Goal: Information Seeking & Learning: Learn about a topic

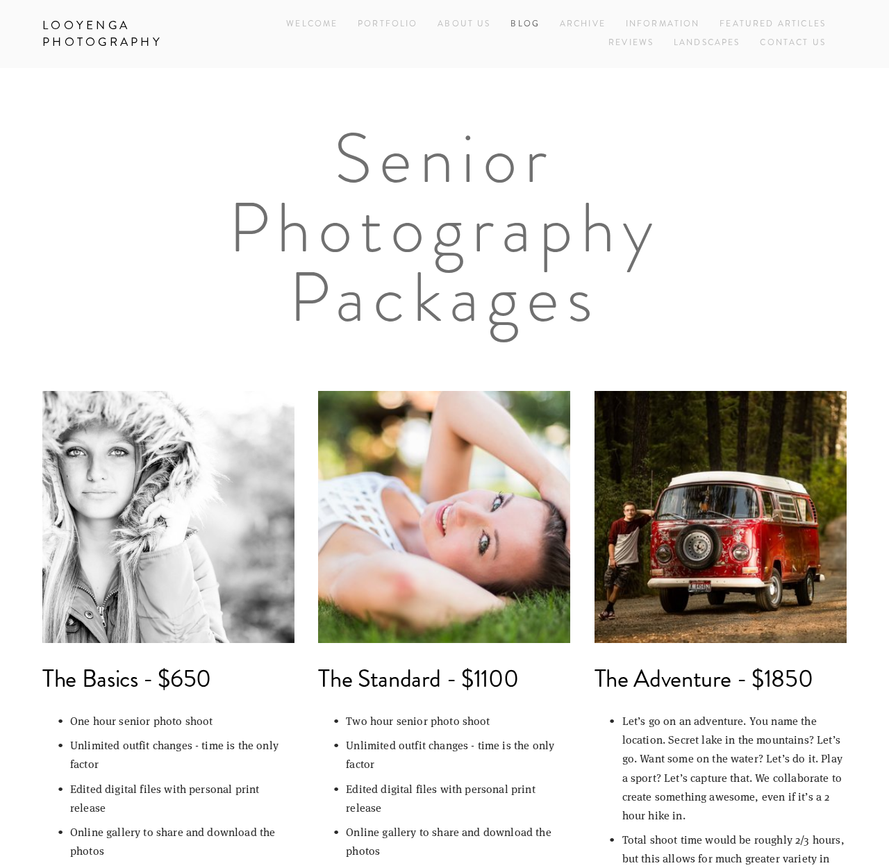
click at [521, 22] on link "Blog" at bounding box center [525, 24] width 29 height 19
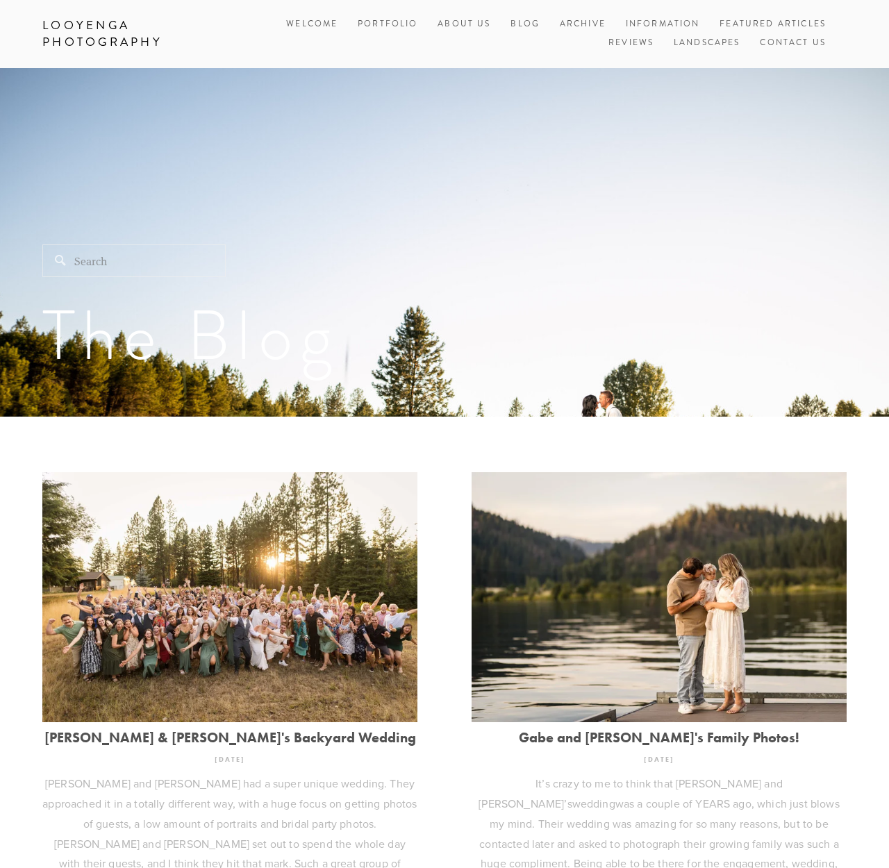
click at [108, 263] on input "Search" at bounding box center [133, 261] width 183 height 33
type input "[PERSON_NAME]"
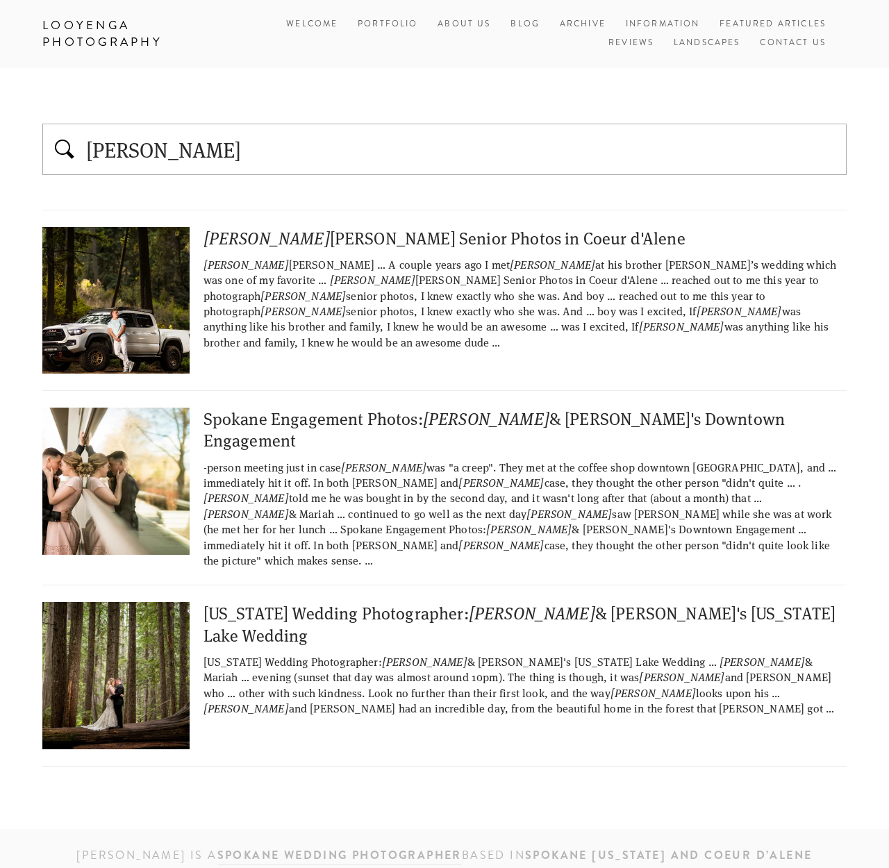
click at [255, 237] on div "[PERSON_NAME] Senior Photos in Coeur d'Alene" at bounding box center [444, 238] width 804 height 22
click at [213, 141] on input "[PERSON_NAME]" at bounding box center [462, 149] width 754 height 29
type input "[PERSON_NAME]"
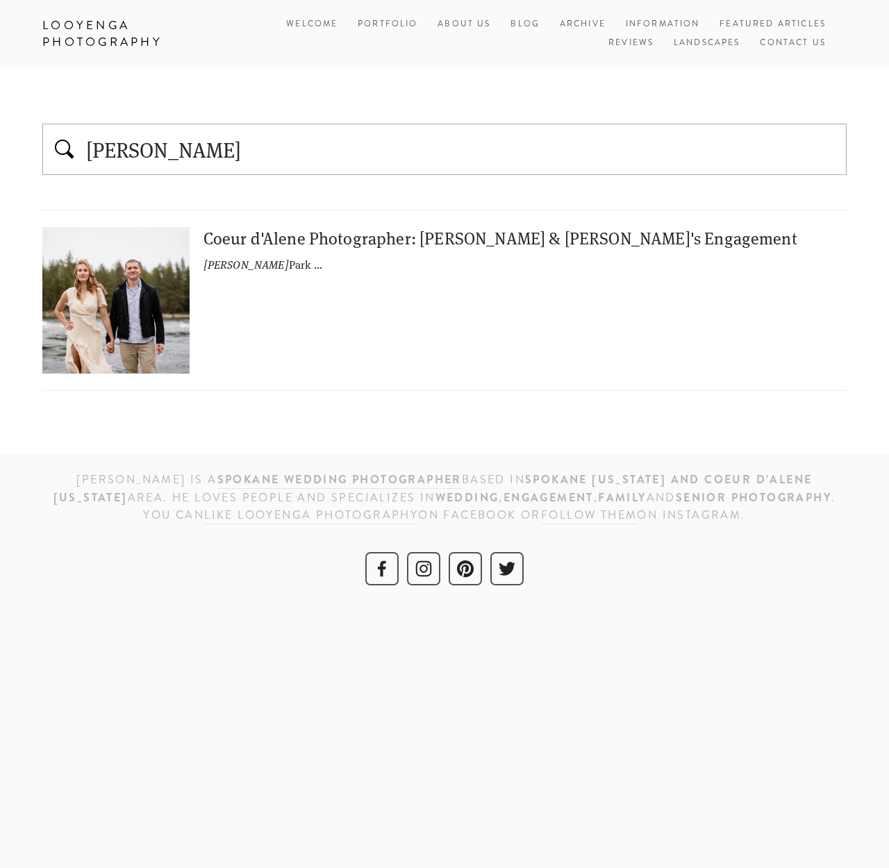
click at [227, 242] on div "Coeur d'Alene Photographer: [PERSON_NAME] & [PERSON_NAME]'s Engagement" at bounding box center [525, 238] width 643 height 22
click at [598, 24] on link "Archive" at bounding box center [583, 24] width 46 height 19
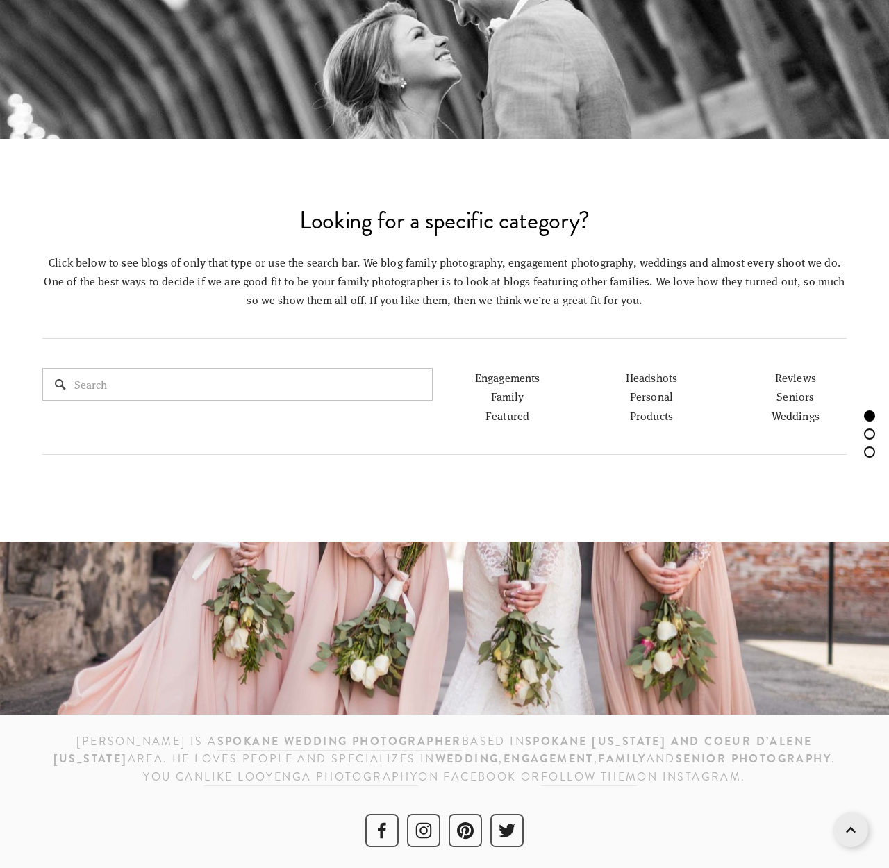
scroll to position [730, 0]
click at [798, 399] on link "Seniors" at bounding box center [796, 397] width 38 height 15
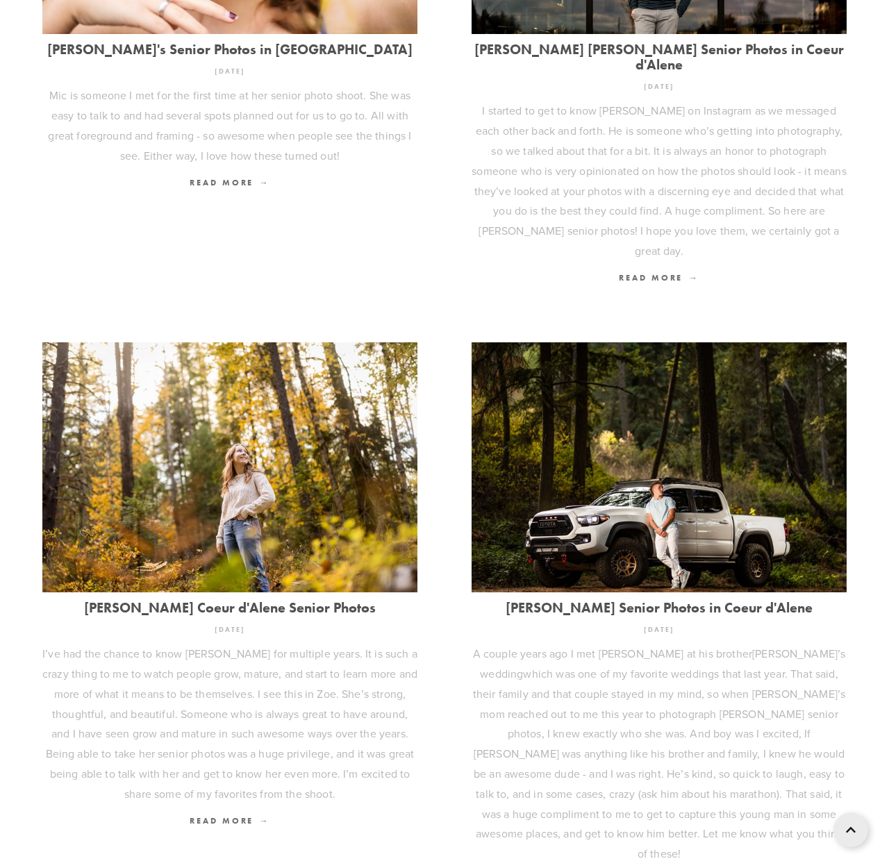
scroll to position [1250, 0]
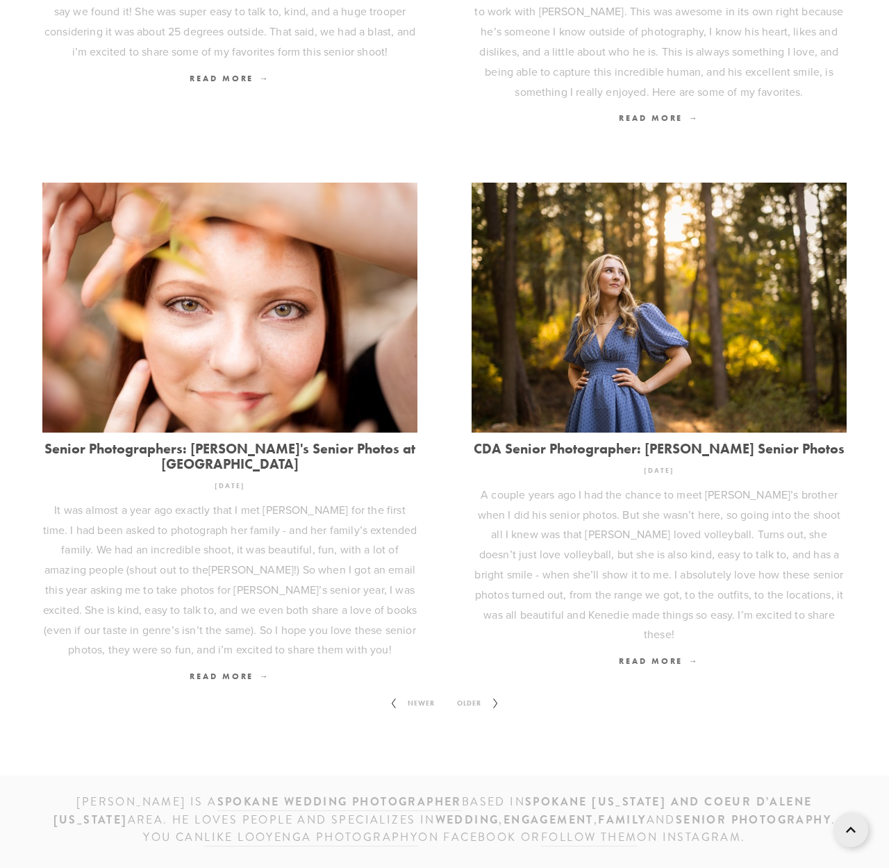
scroll to position [1449, 0]
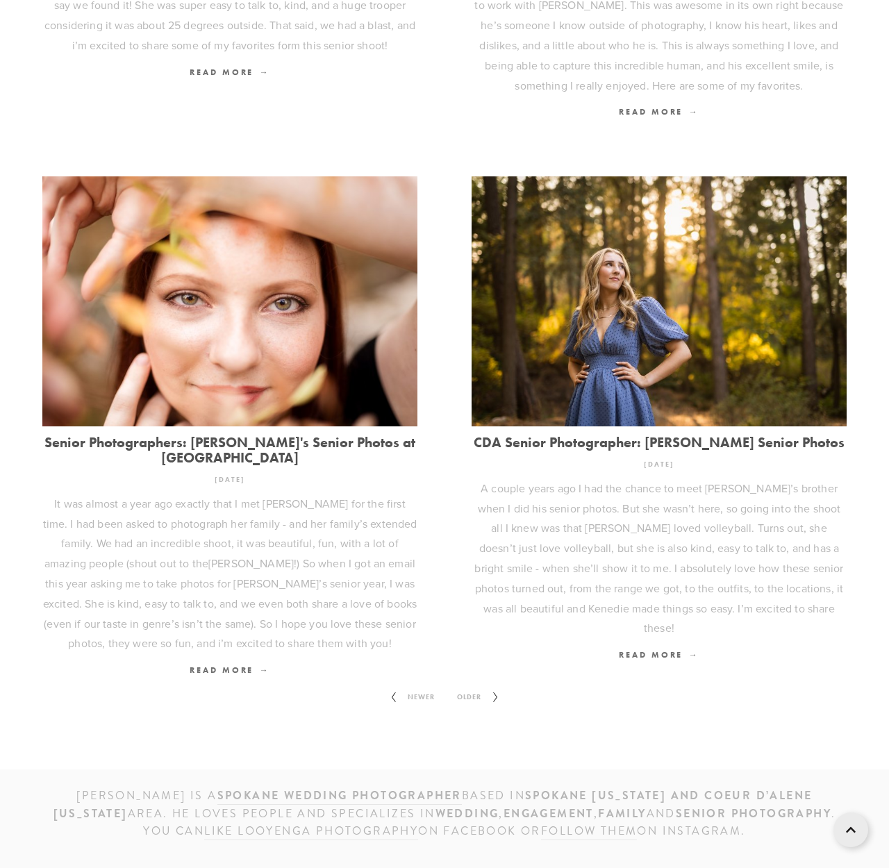
click at [492, 686] on icon at bounding box center [495, 697] width 17 height 22
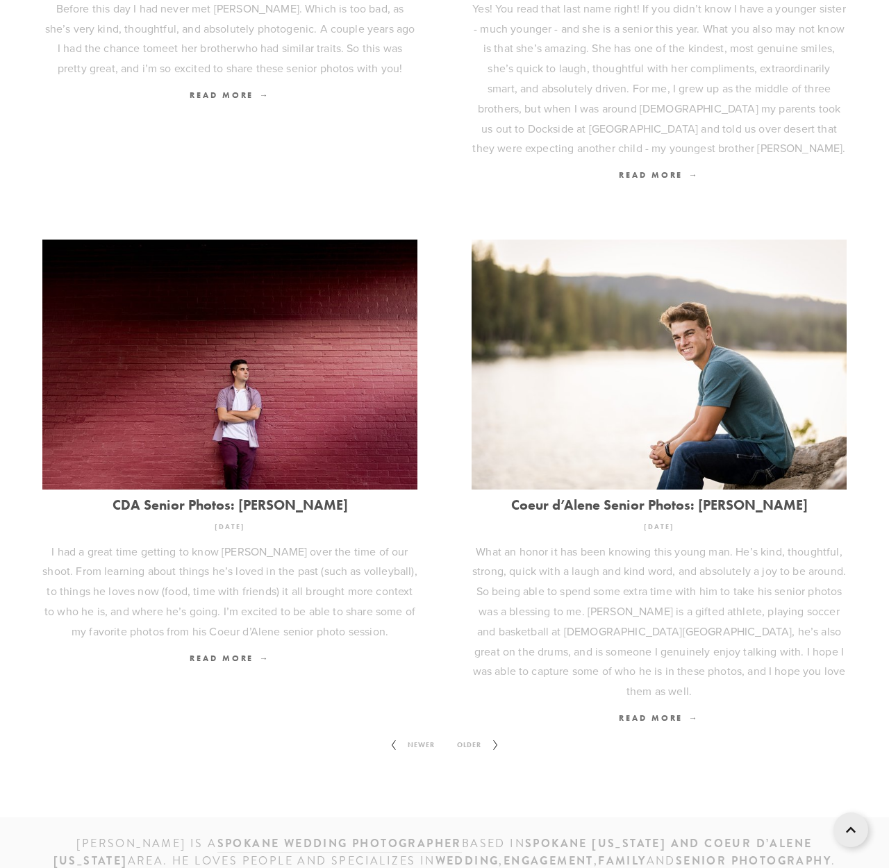
scroll to position [1416, 0]
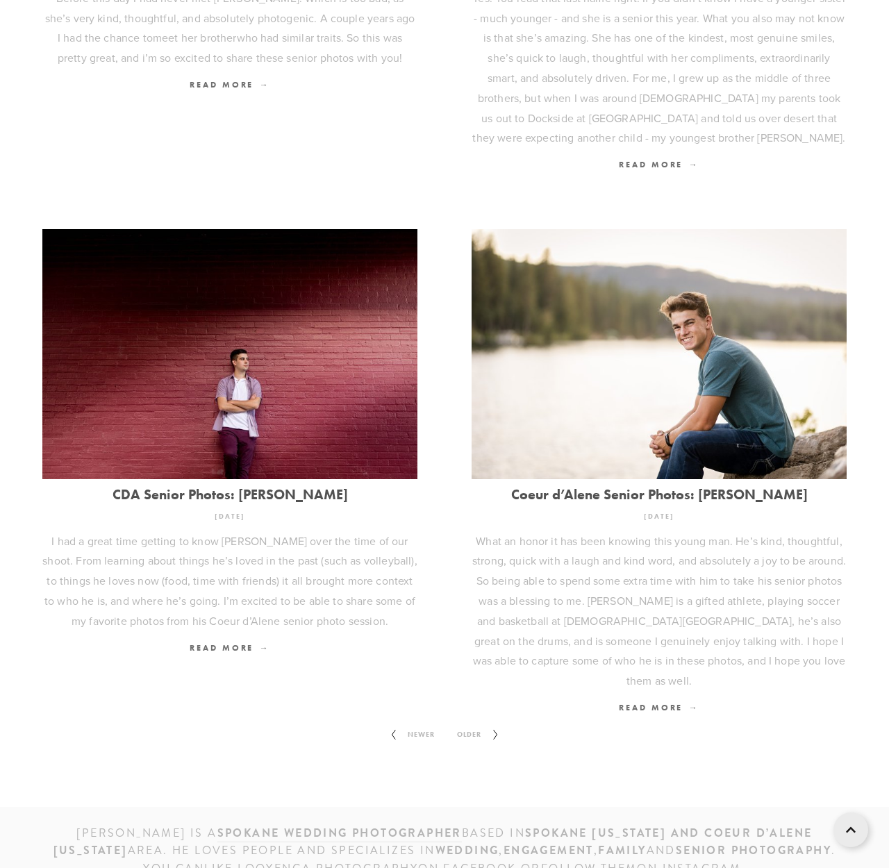
click at [481, 726] on span "Older" at bounding box center [469, 735] width 35 height 18
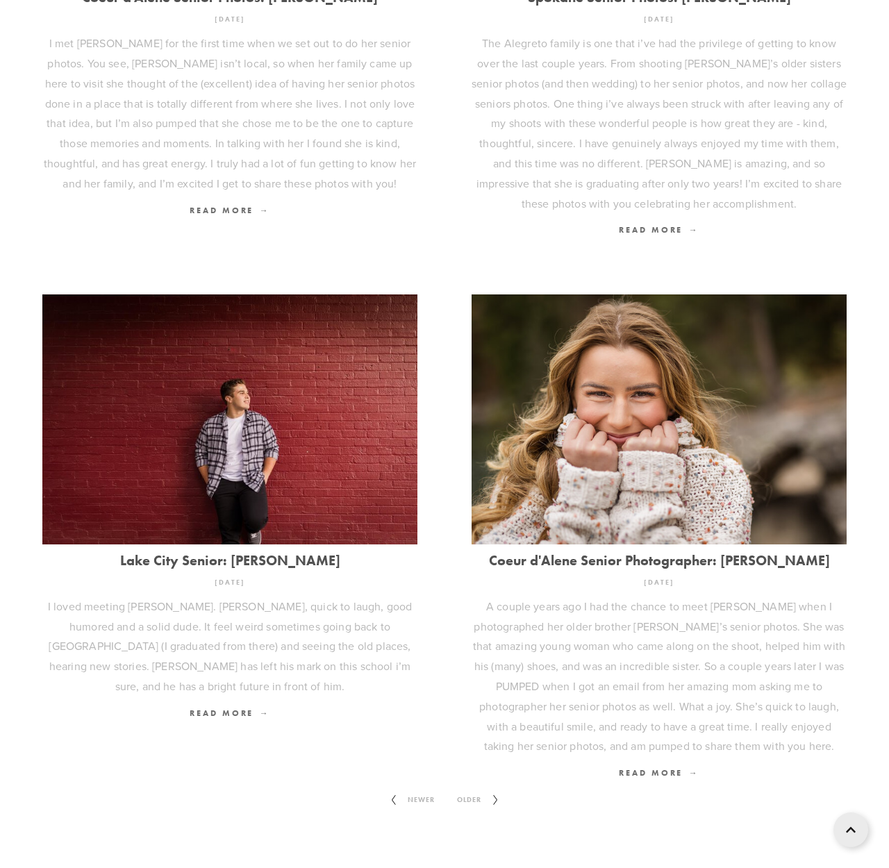
scroll to position [1418, 0]
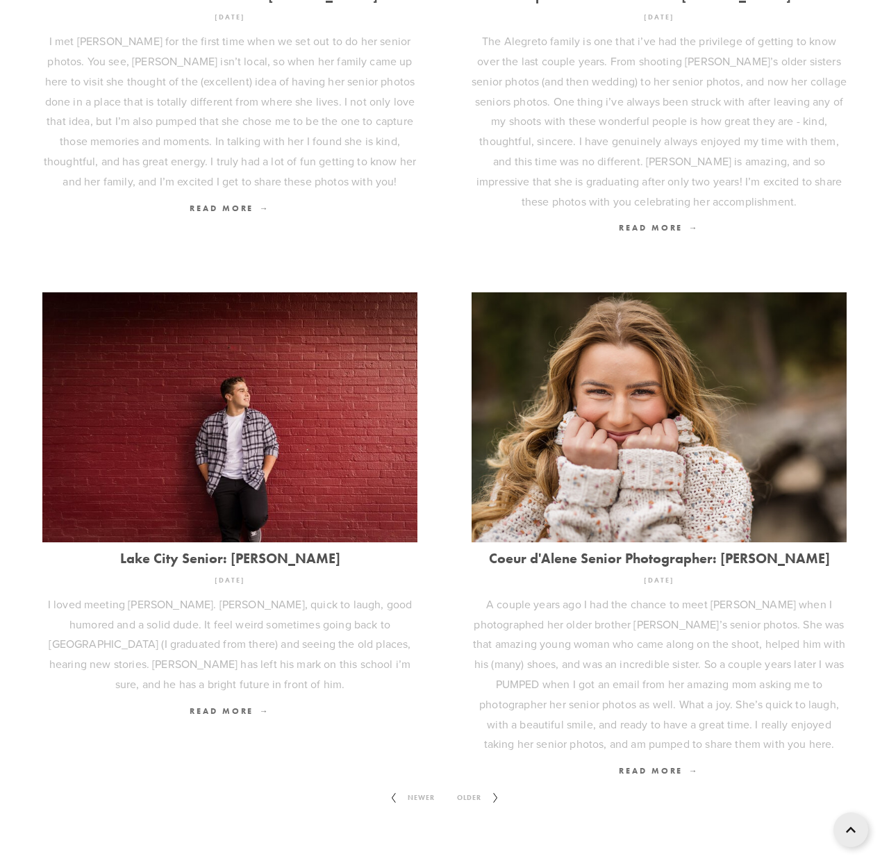
click at [490, 787] on icon at bounding box center [495, 798] width 17 height 22
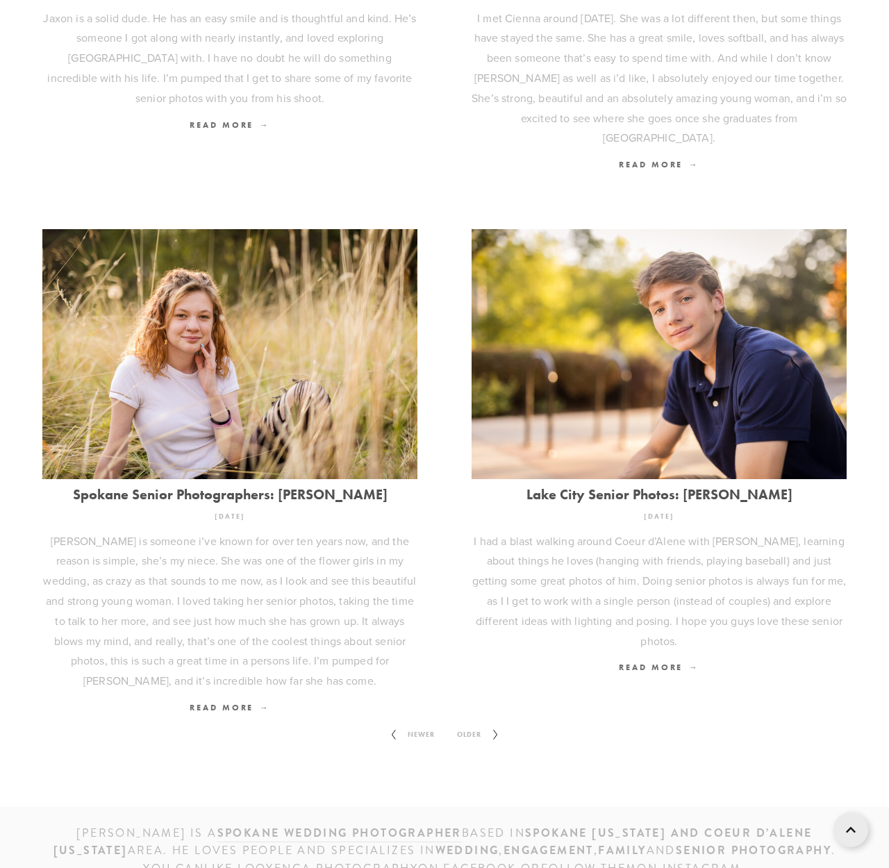
scroll to position [1363, 0]
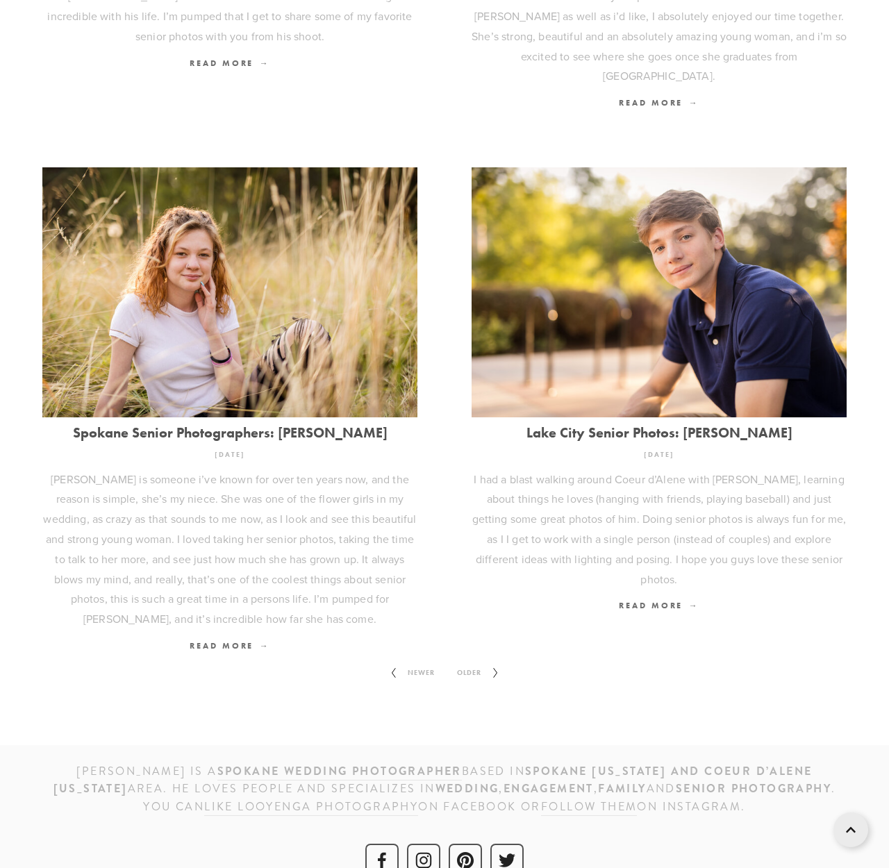
click at [478, 664] on span "Older" at bounding box center [469, 673] width 35 height 18
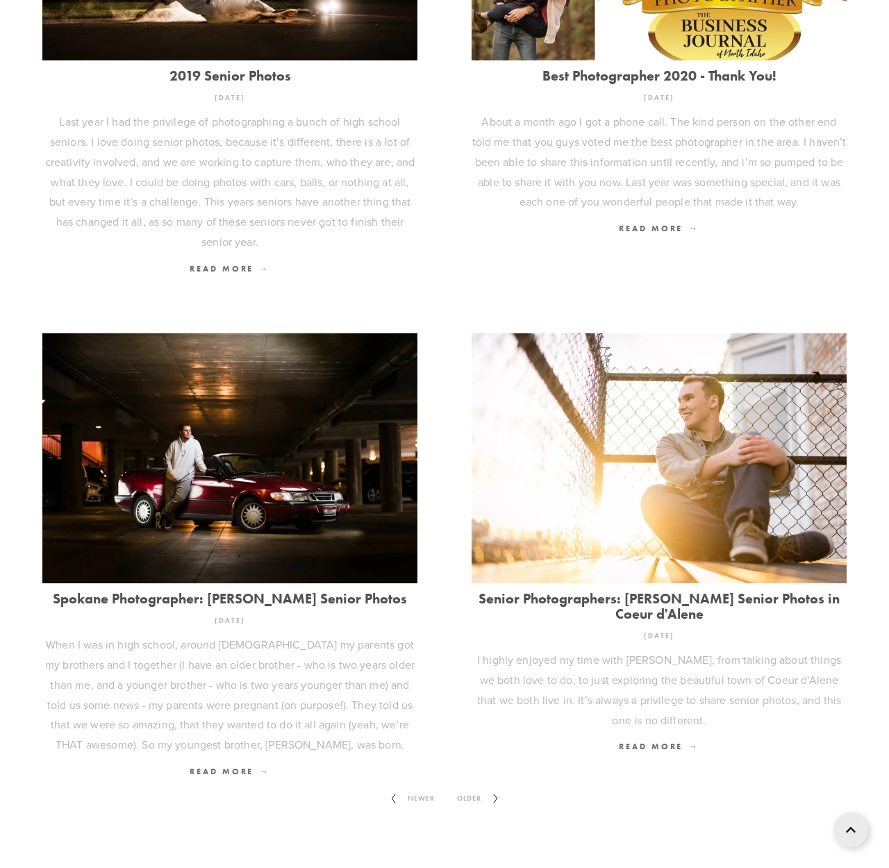
scroll to position [1250, 0]
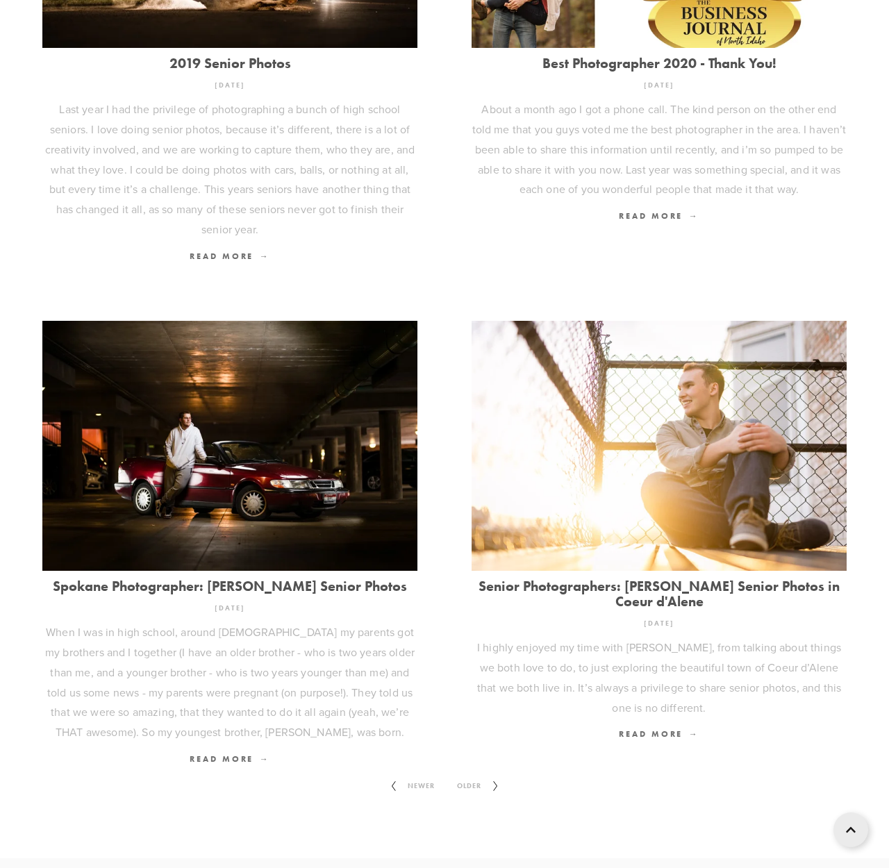
click at [298, 579] on link "Spokane Photographer: [PERSON_NAME] Senior Photos" at bounding box center [229, 586] width 375 height 15
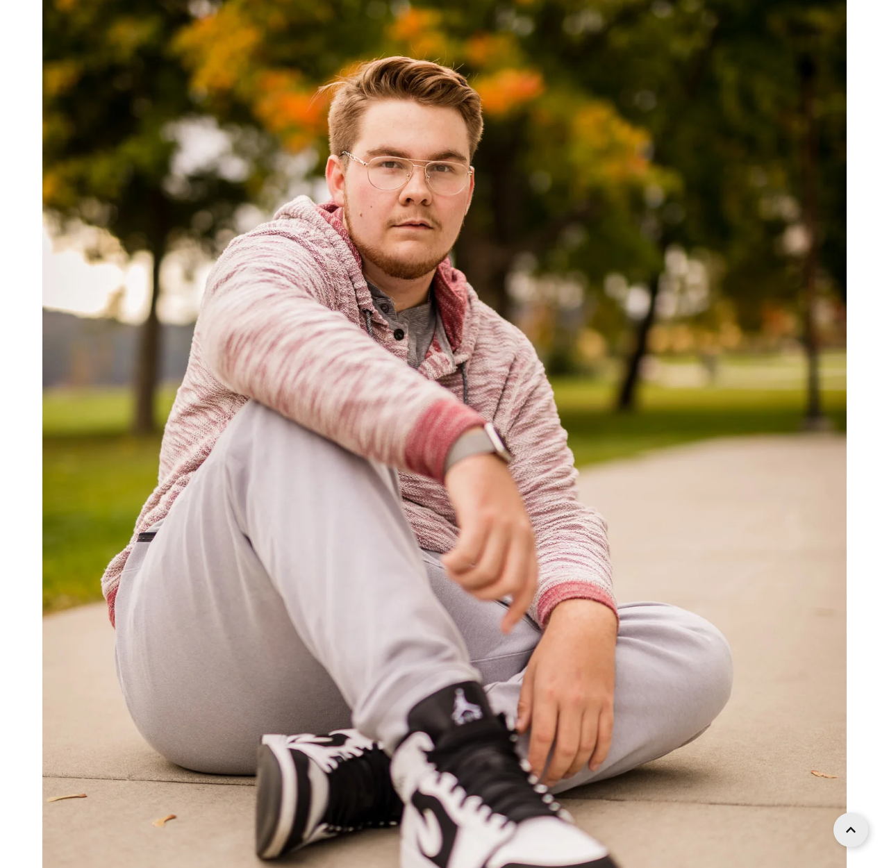
scroll to position [4524, 0]
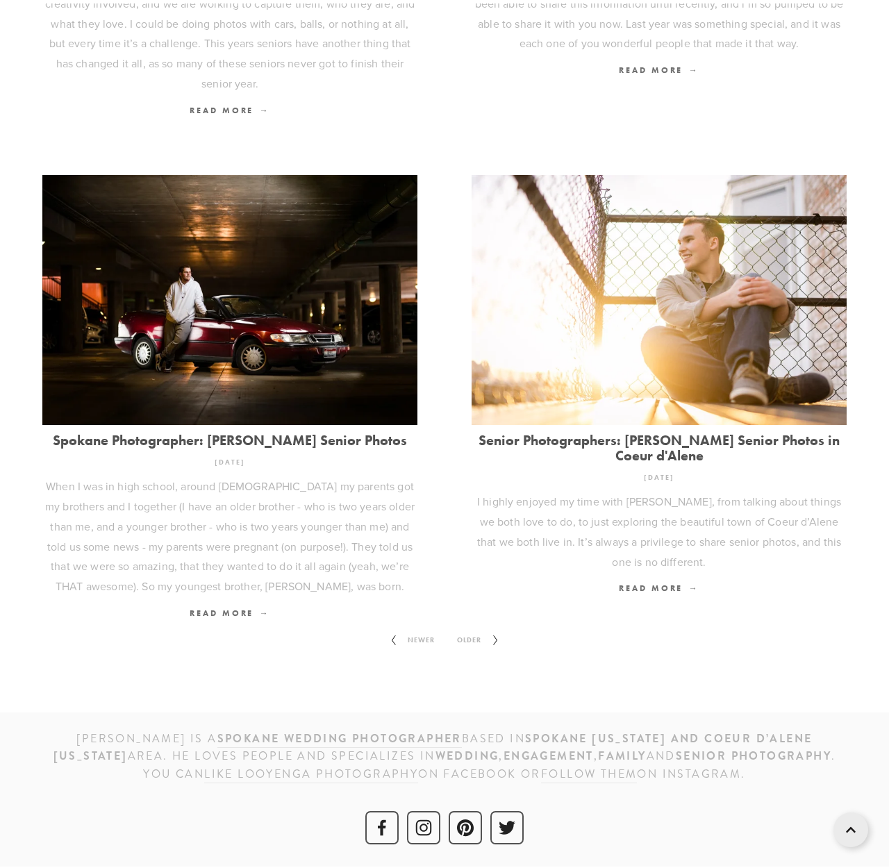
scroll to position [1250, 0]
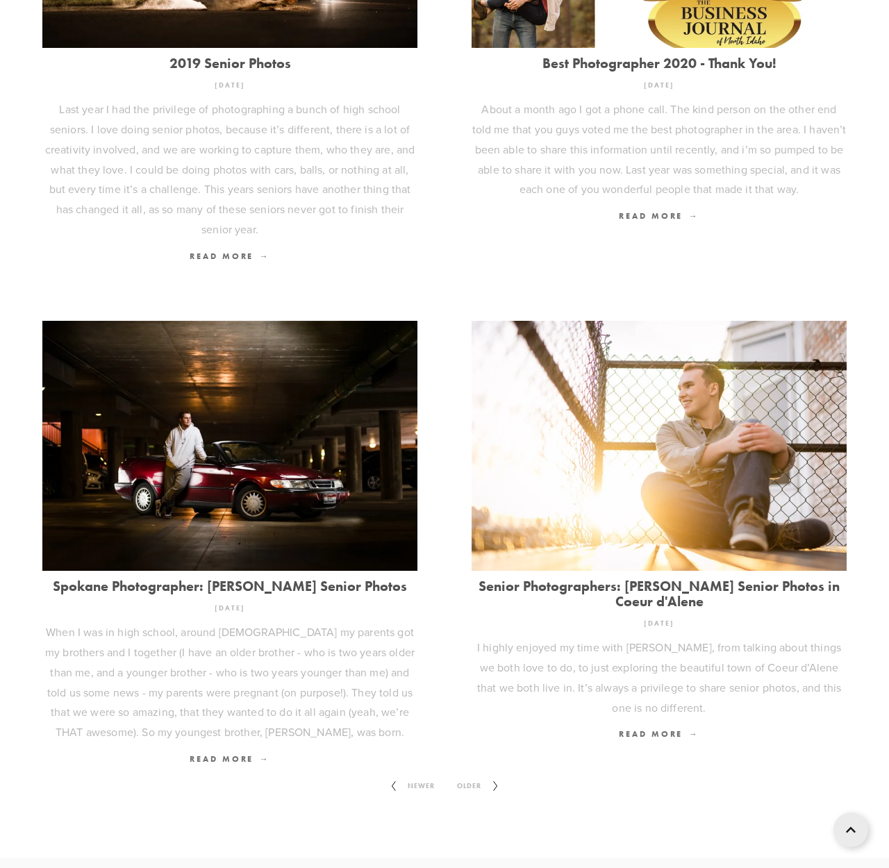
click at [493, 775] on icon at bounding box center [495, 786] width 17 height 22
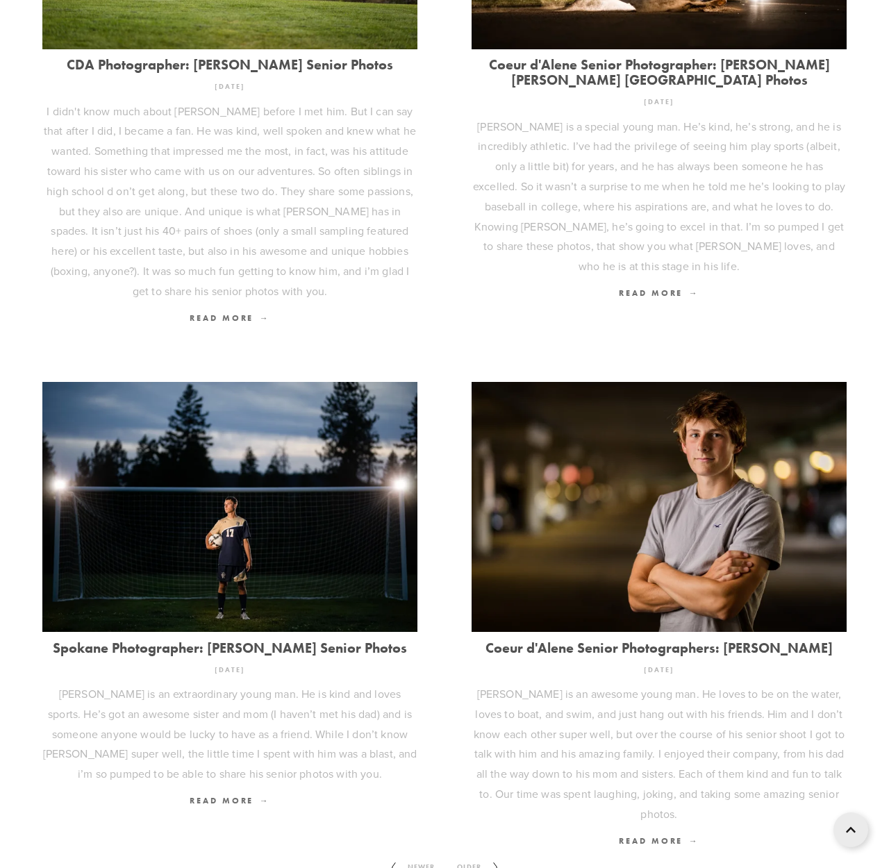
scroll to position [1397, 0]
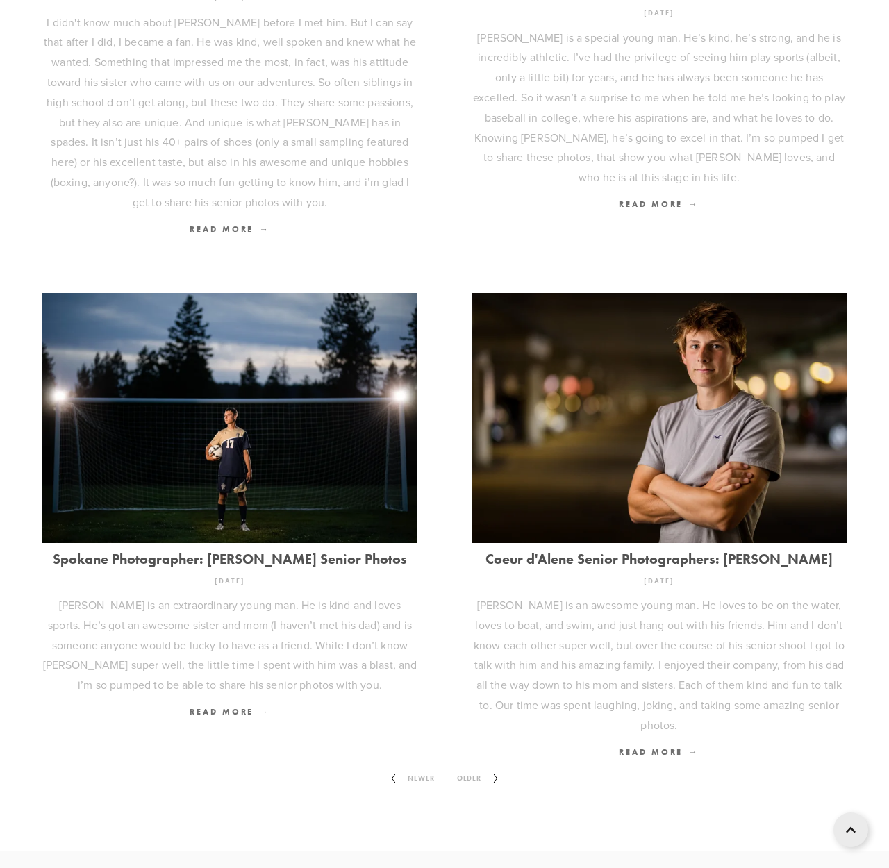
click at [475, 770] on span "Older" at bounding box center [469, 779] width 35 height 18
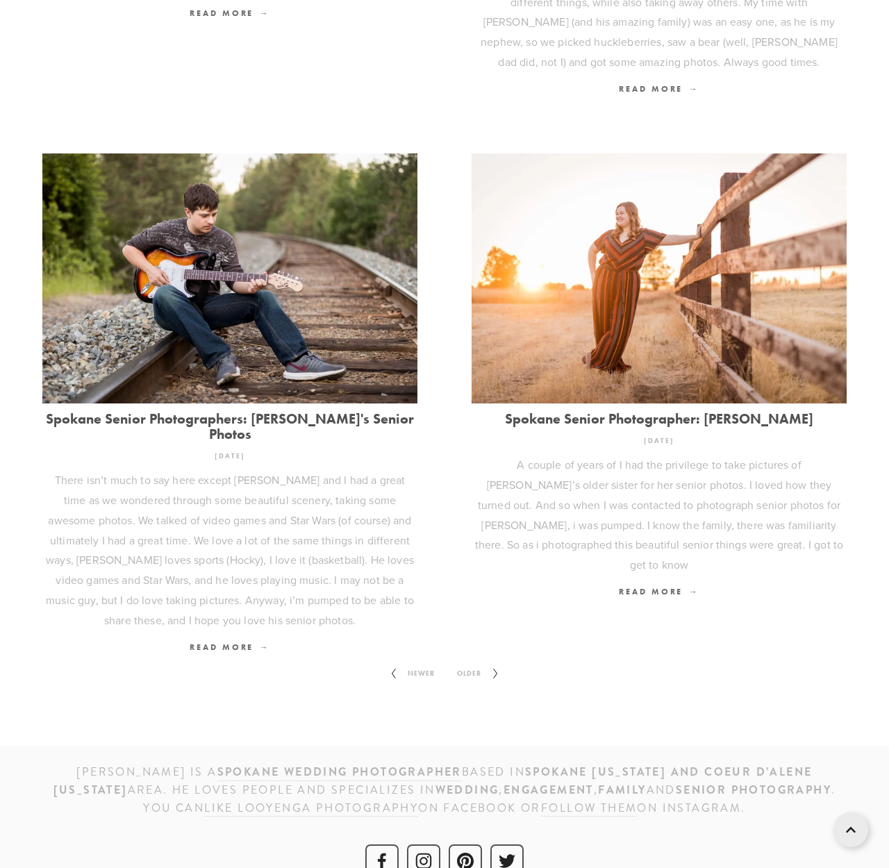
scroll to position [1531, 0]
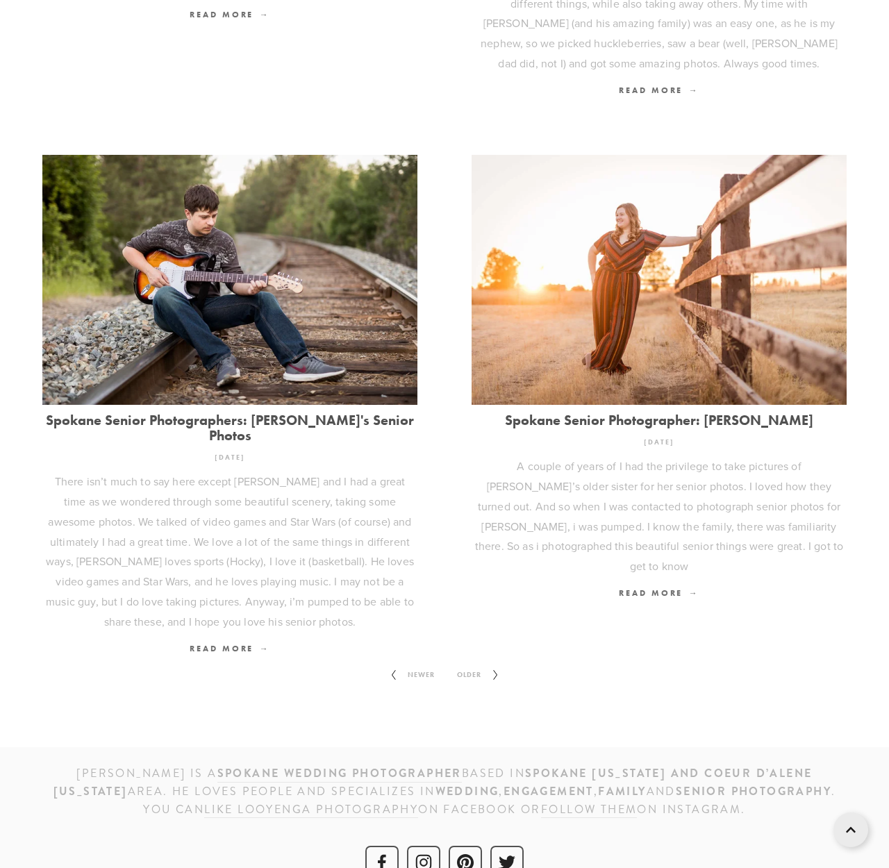
click at [466, 666] on span "Older" at bounding box center [469, 675] width 35 height 18
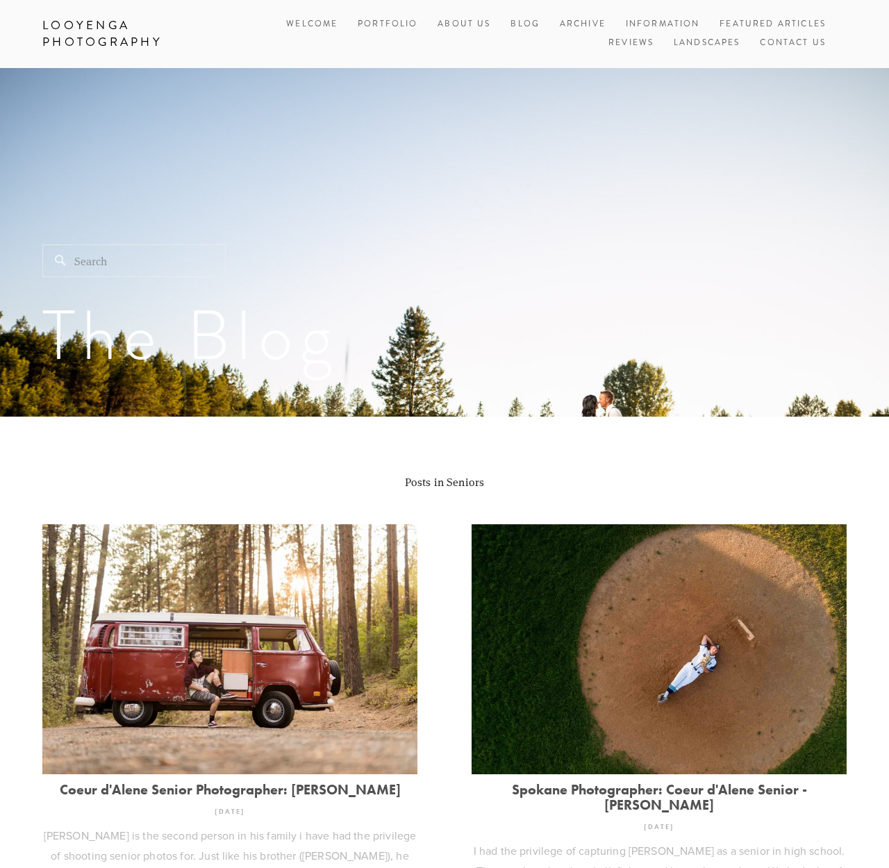
click at [340, 787] on link "Coeur d'Alene Senior Photographer: [PERSON_NAME]" at bounding box center [229, 789] width 375 height 15
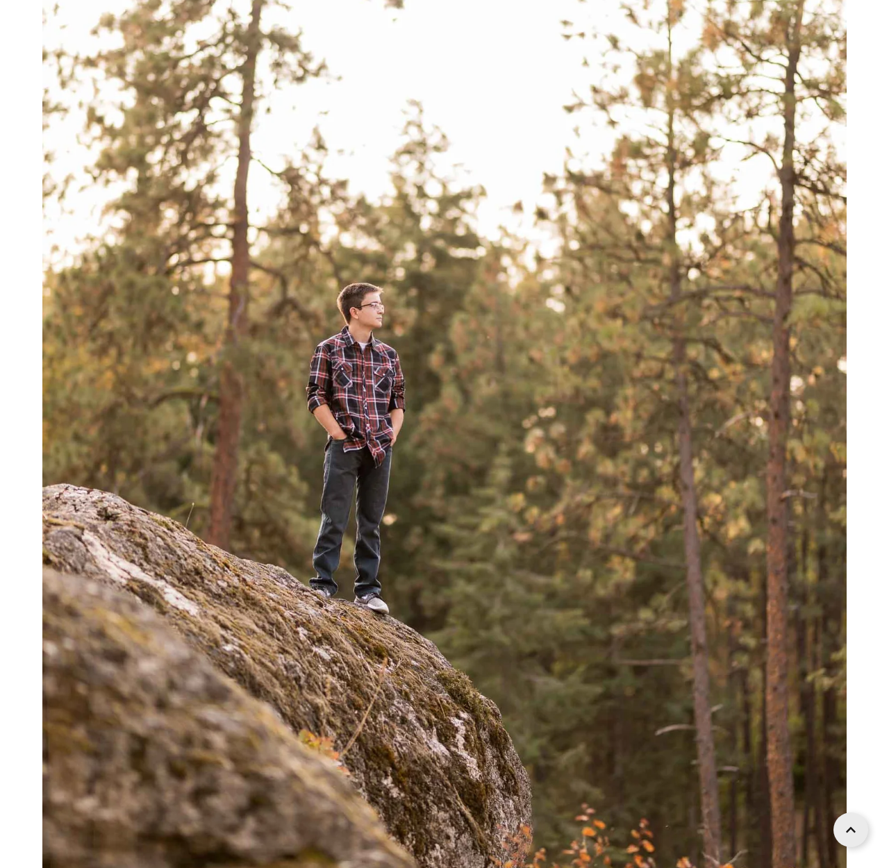
scroll to position [5104, 0]
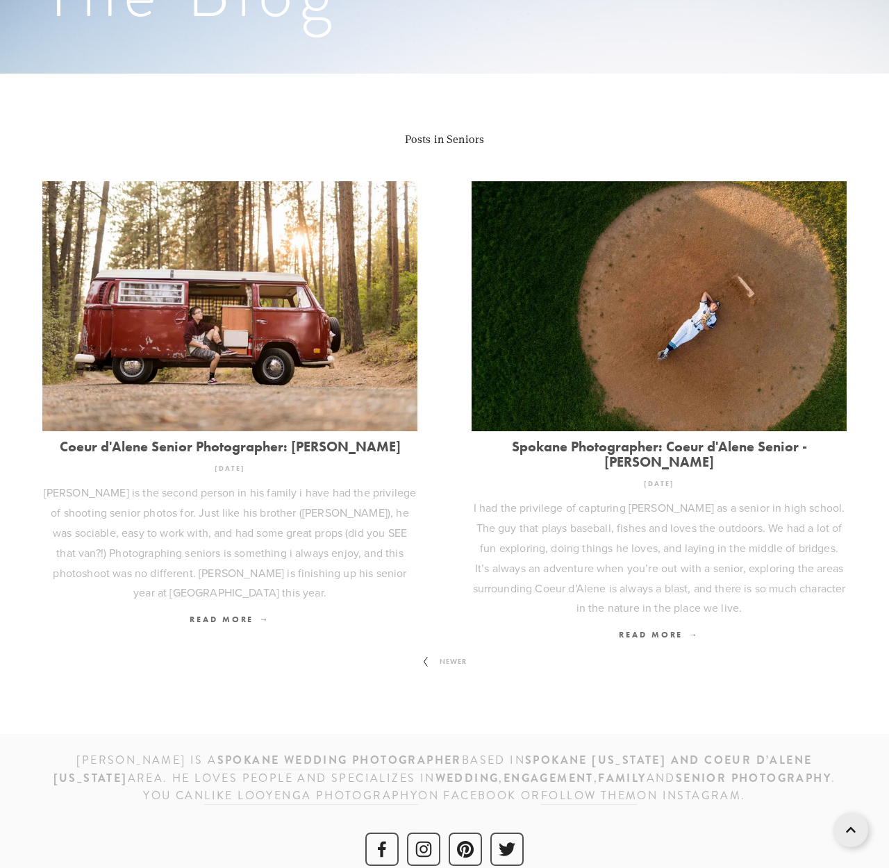
scroll to position [342, 0]
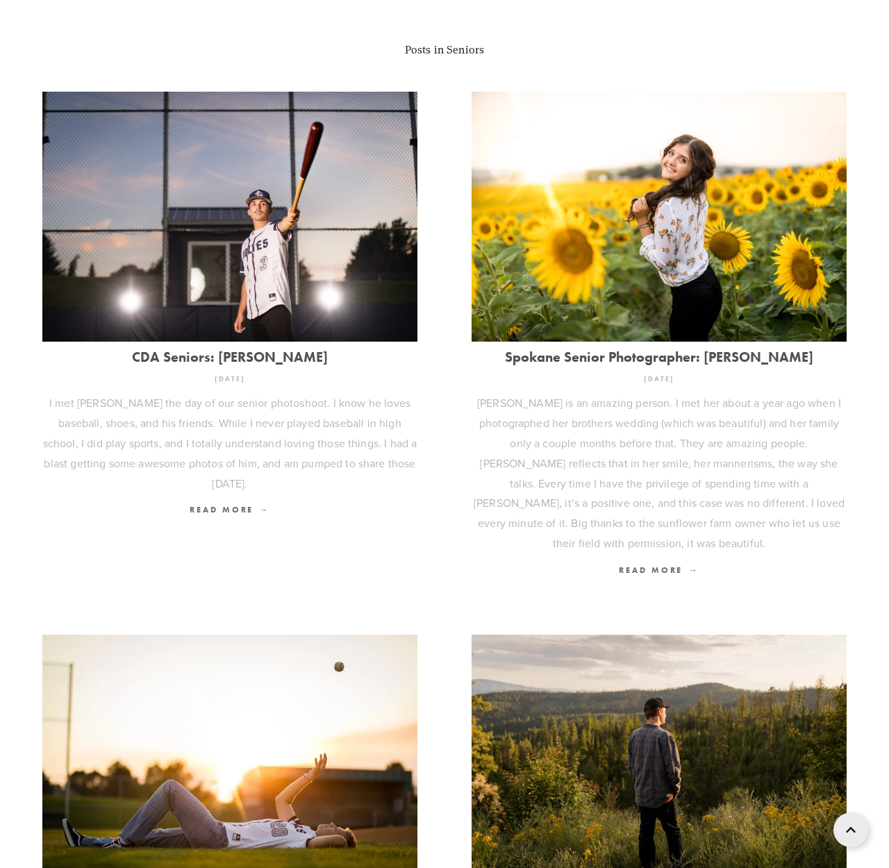
scroll to position [434, 0]
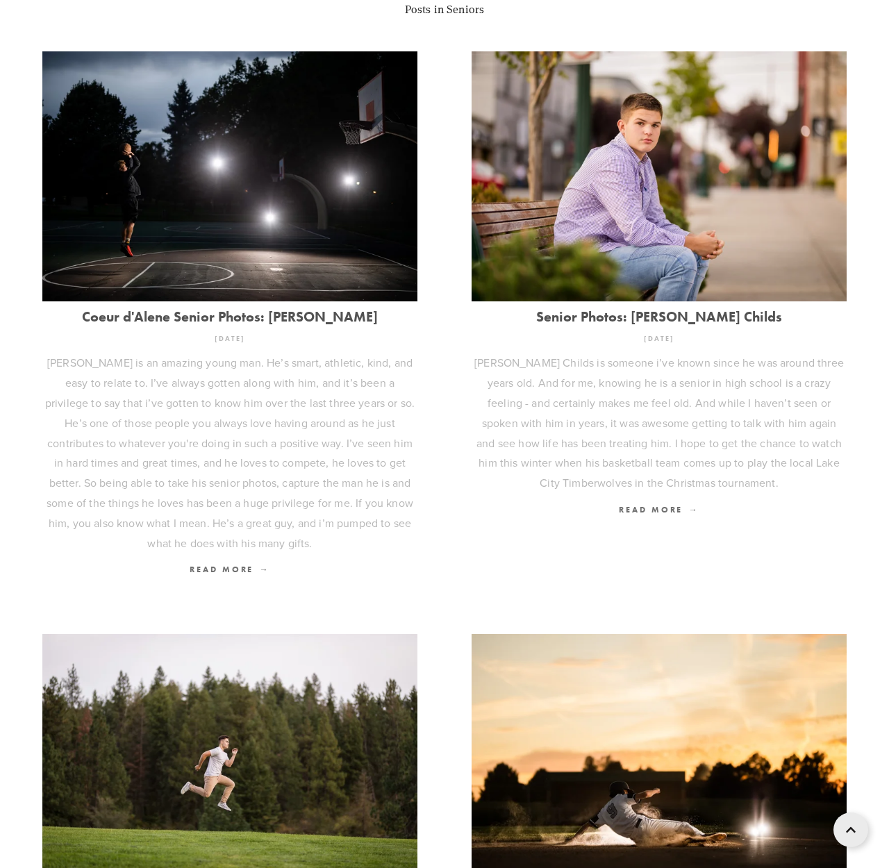
scroll to position [357, 0]
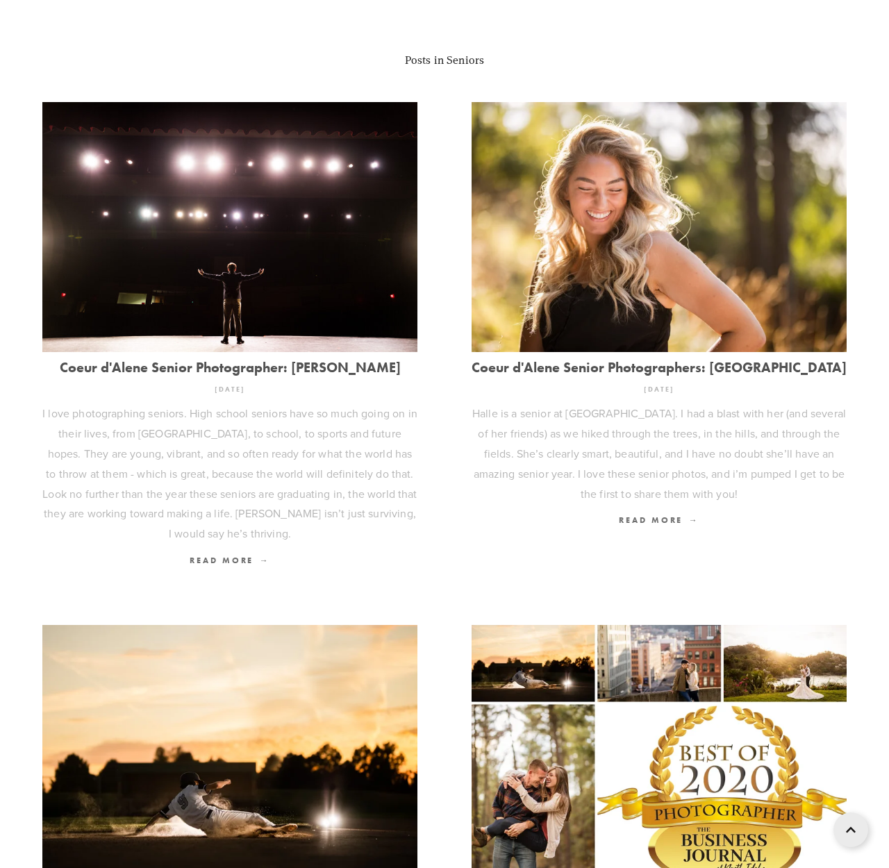
scroll to position [379, 0]
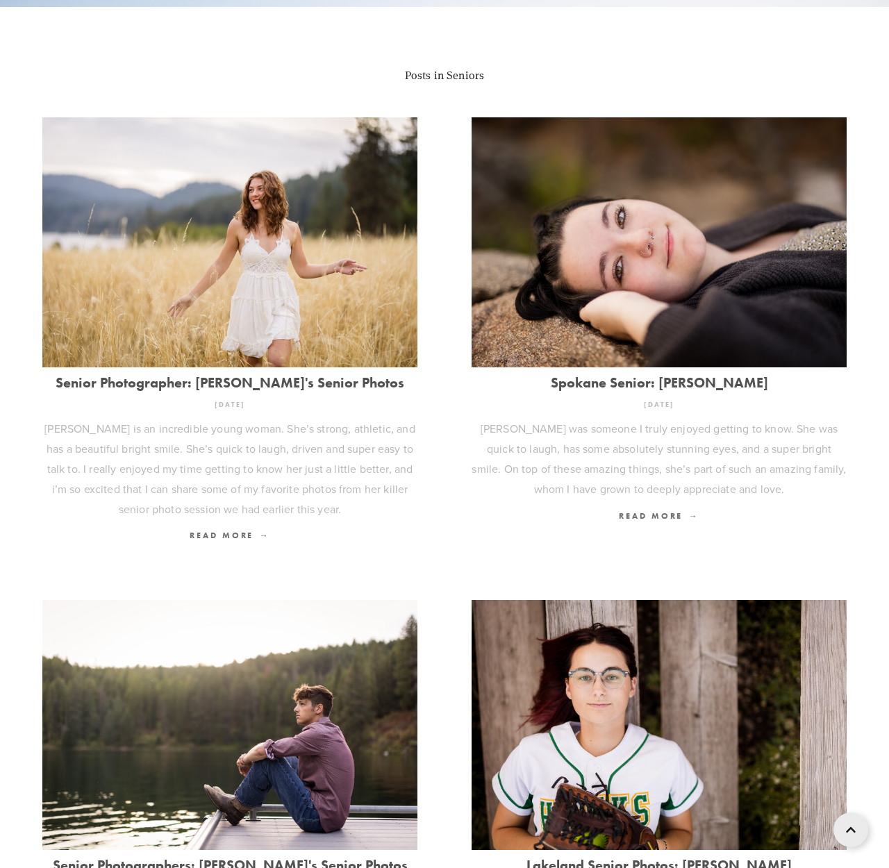
scroll to position [406, 0]
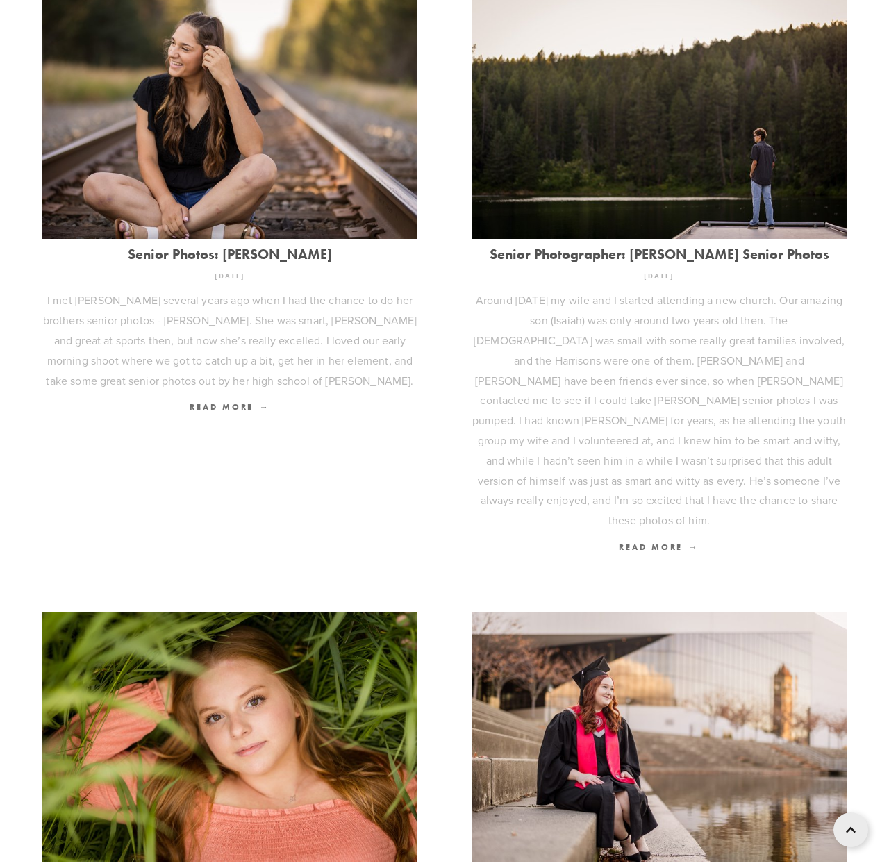
scroll to position [456, 0]
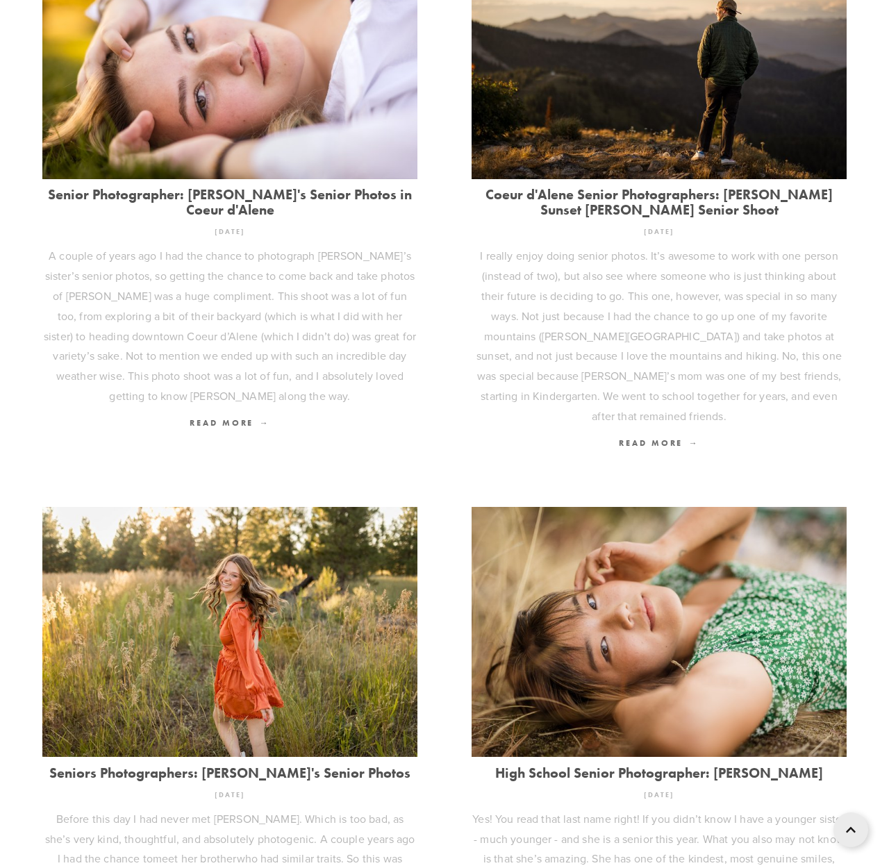
scroll to position [563, 0]
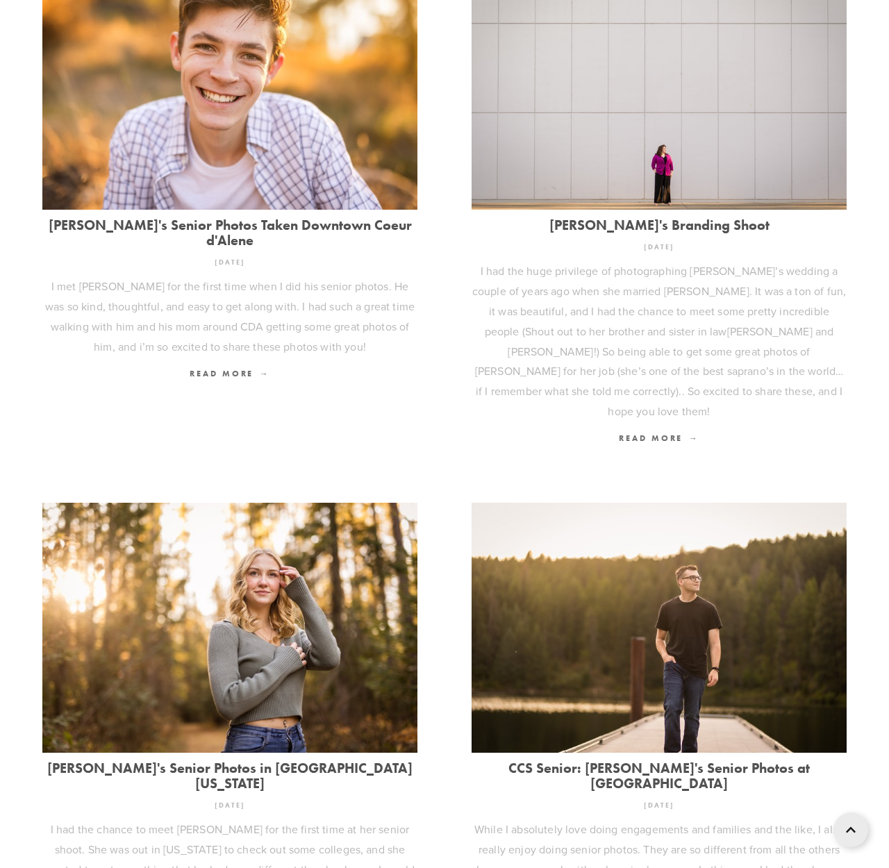
scroll to position [548, 0]
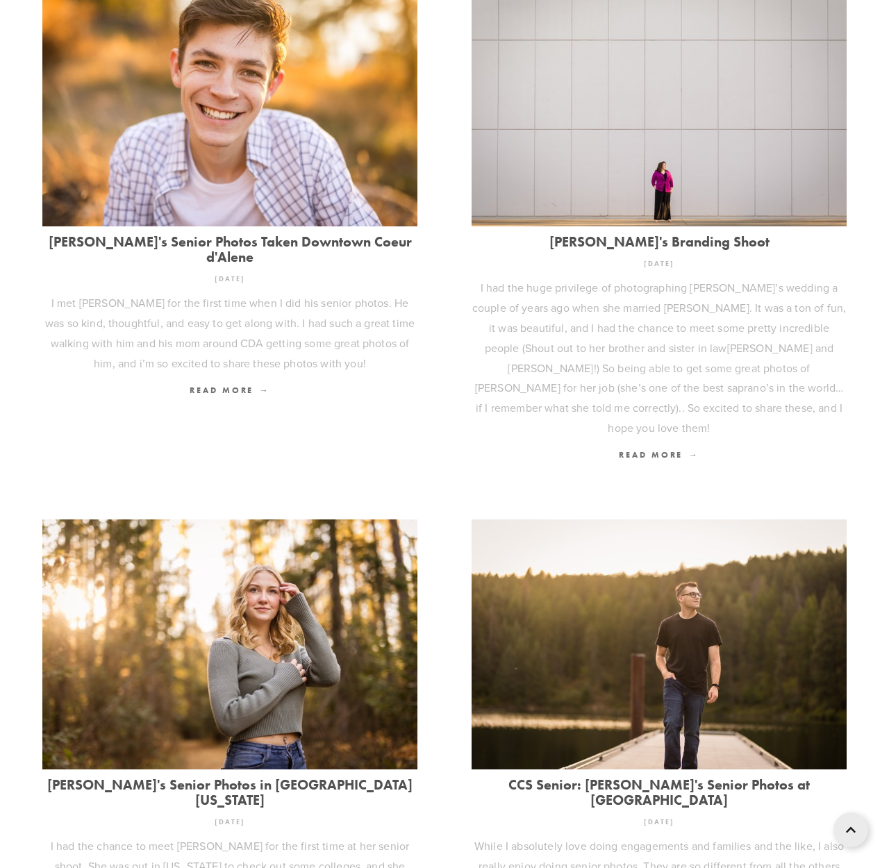
click at [275, 777] on link "[PERSON_NAME]'s Senior Photos in [GEOGRAPHIC_DATA][US_STATE]" at bounding box center [229, 792] width 375 height 31
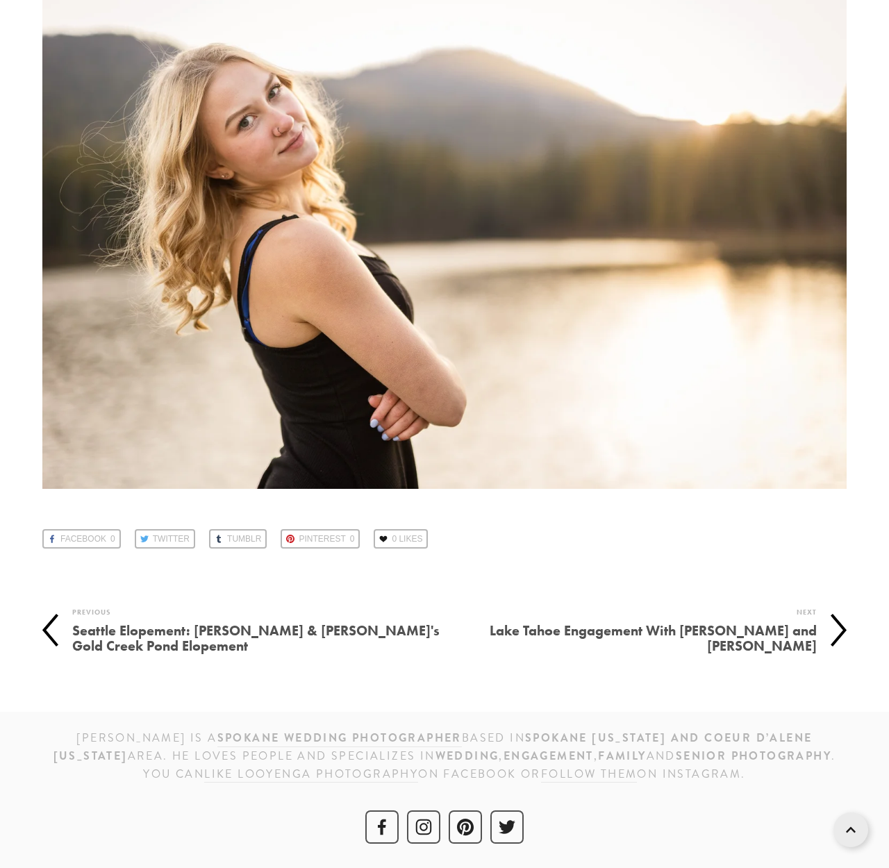
scroll to position [25827, 0]
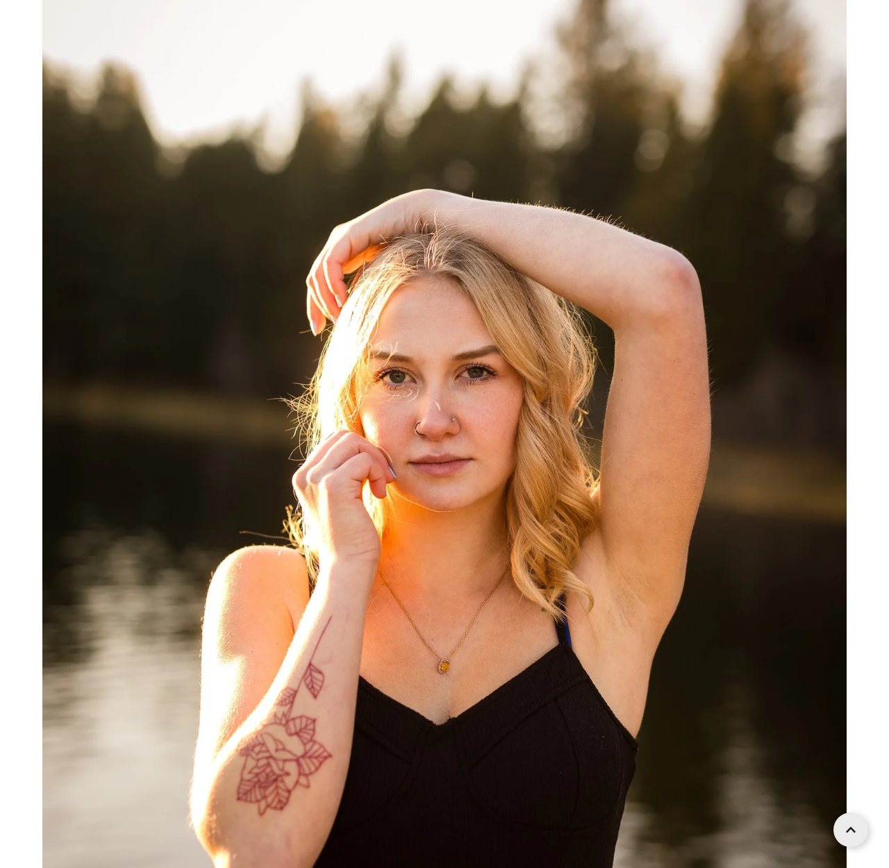
scroll to position [24774, 0]
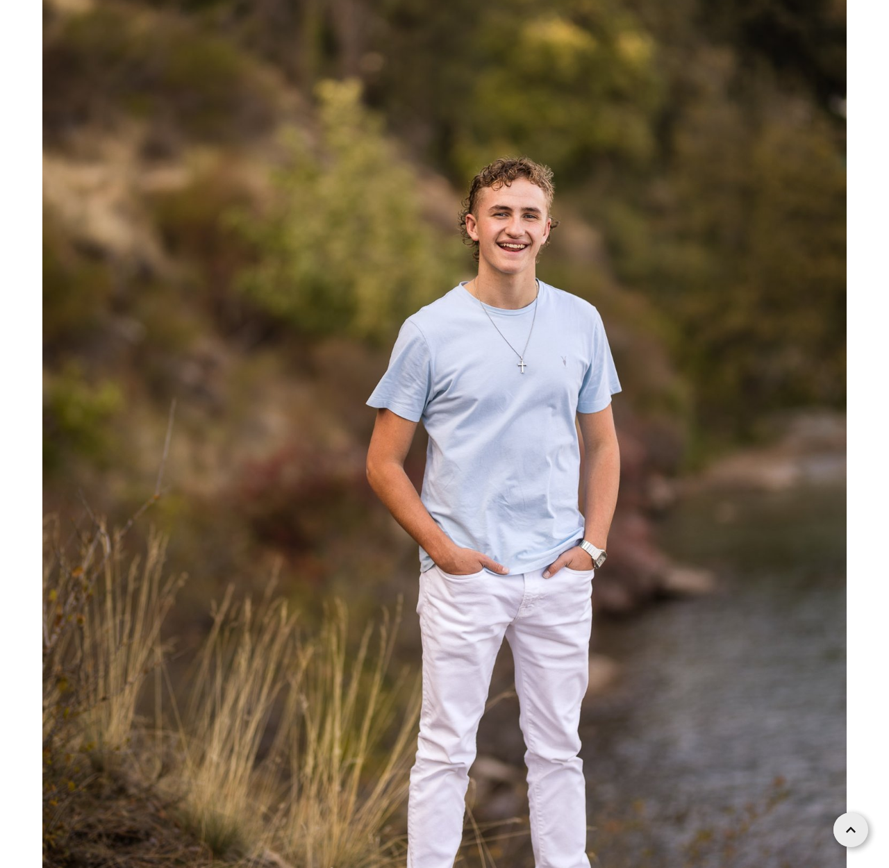
scroll to position [4596, 0]
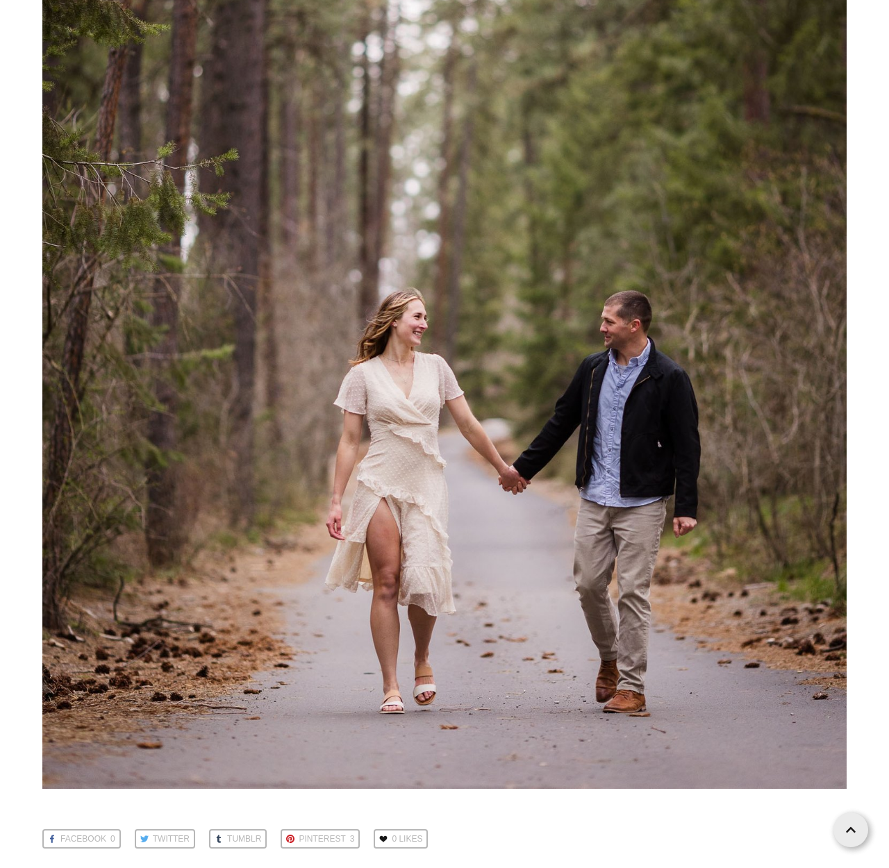
scroll to position [15841, 0]
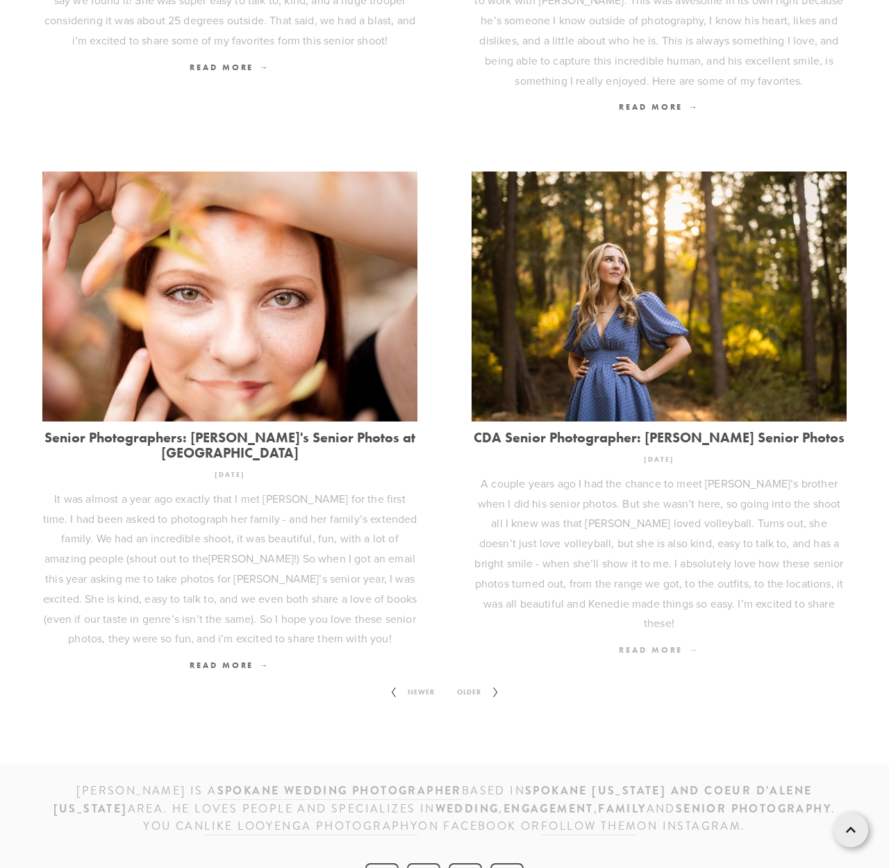
scroll to position [1453, 0]
click at [405, 684] on span "Newer" at bounding box center [421, 693] width 38 height 18
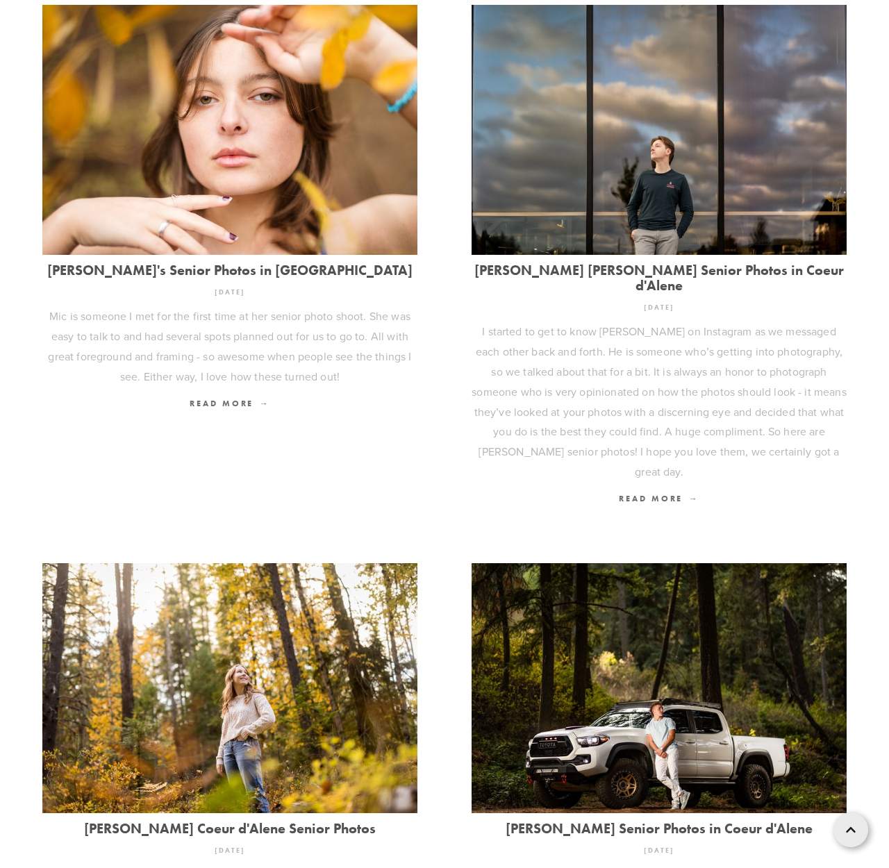
scroll to position [1152, 0]
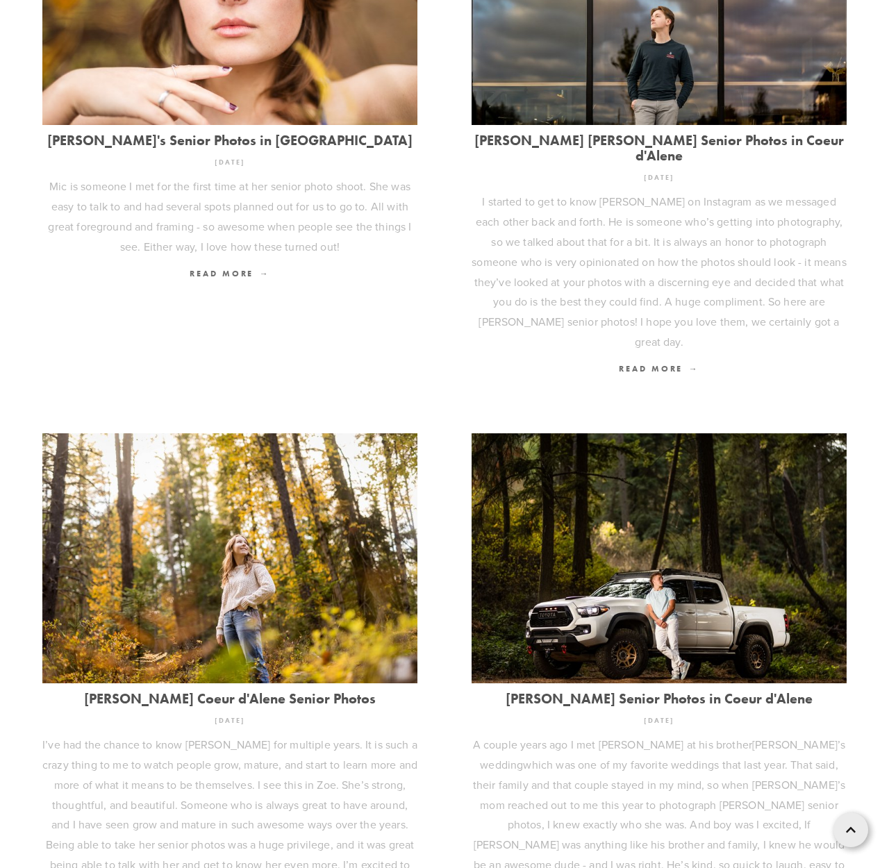
click at [244, 691] on link "[PERSON_NAME] Coeur d'Alene Senior Photos" at bounding box center [229, 698] width 375 height 15
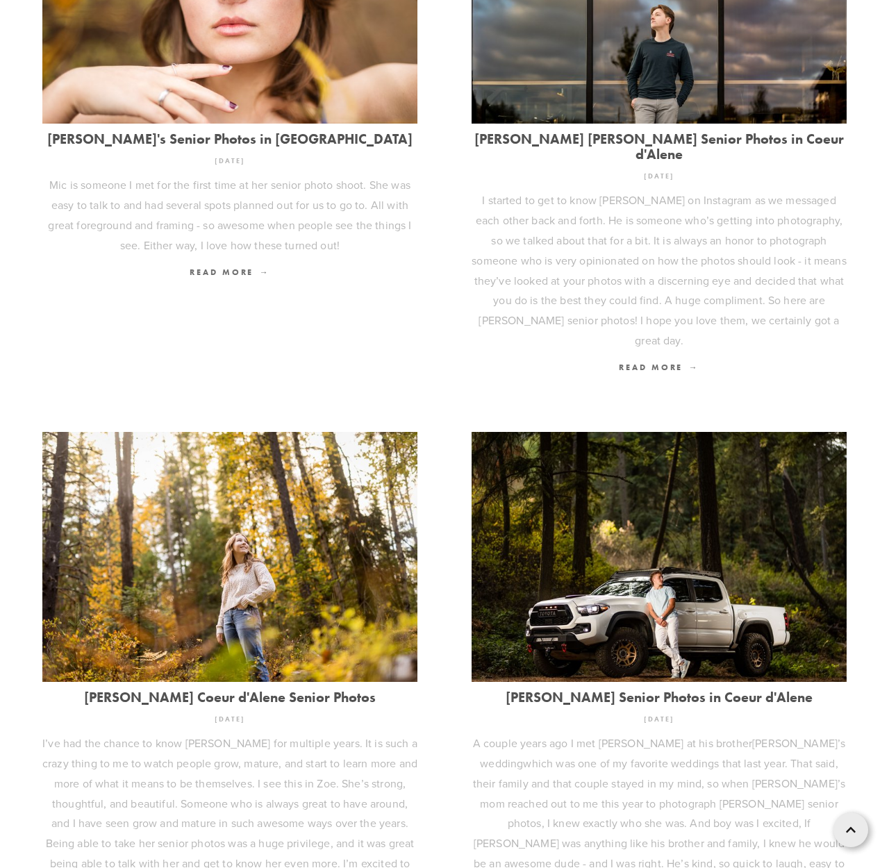
scroll to position [1154, 0]
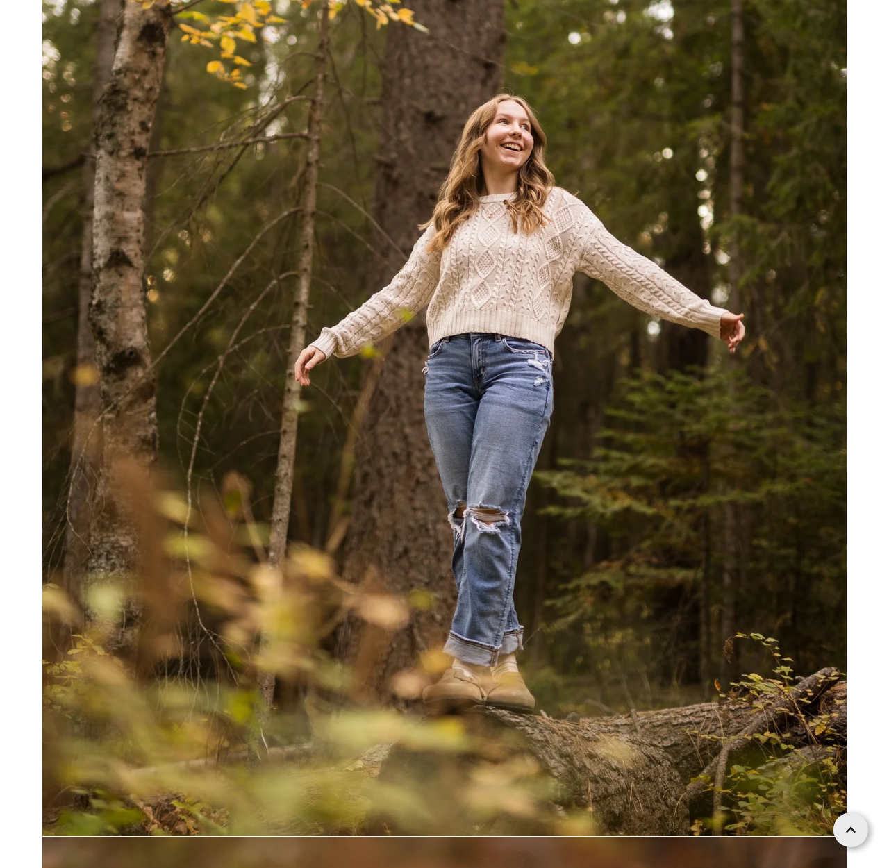
scroll to position [2529, 0]
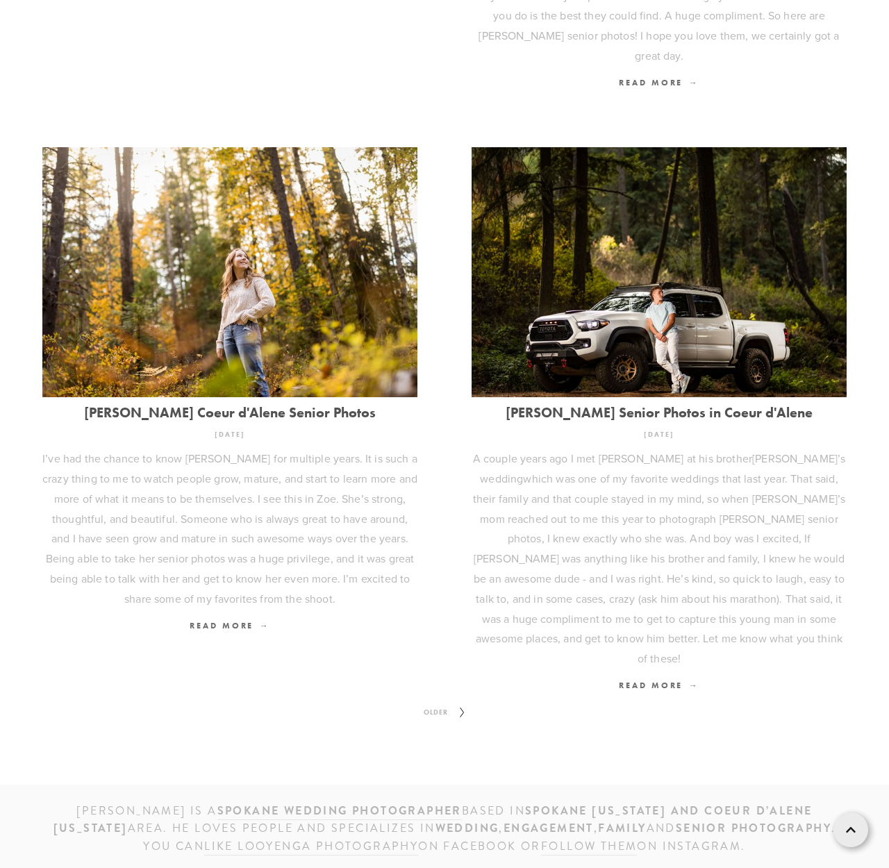
scroll to position [1438, 0]
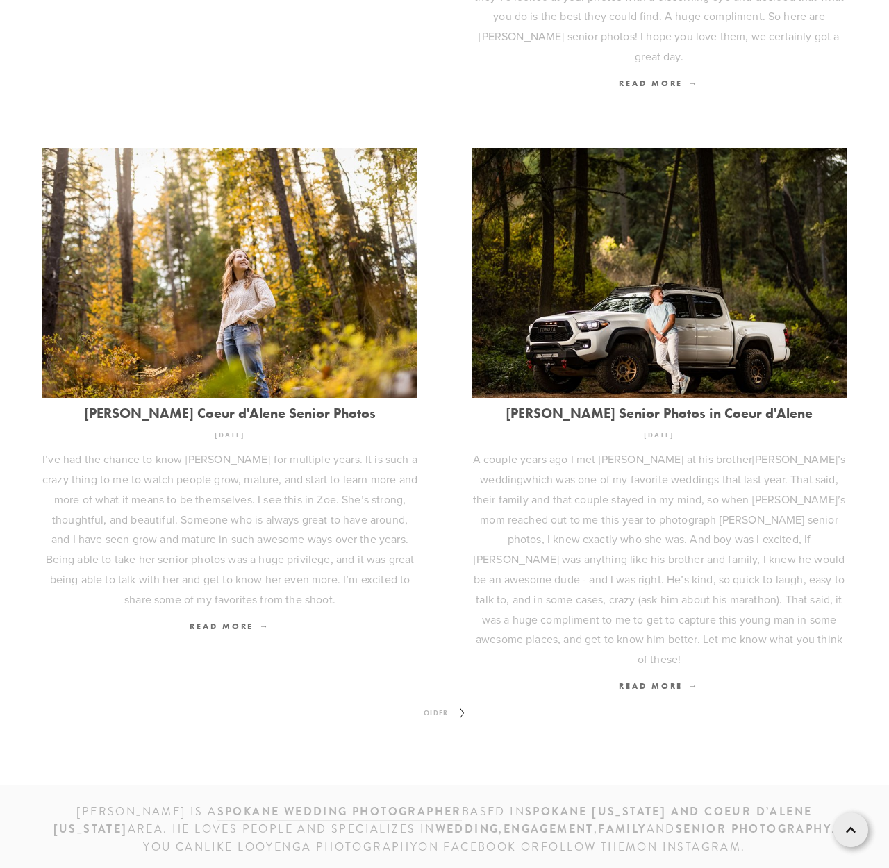
click at [456, 702] on icon at bounding box center [462, 713] width 17 height 22
click at [452, 704] on span "Older" at bounding box center [435, 713] width 35 height 18
